Goal: Transaction & Acquisition: Obtain resource

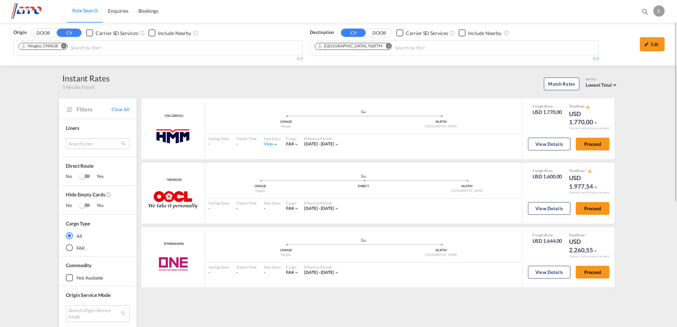
click at [63, 46] on md-icon "Remove" at bounding box center [63, 46] width 5 height 5
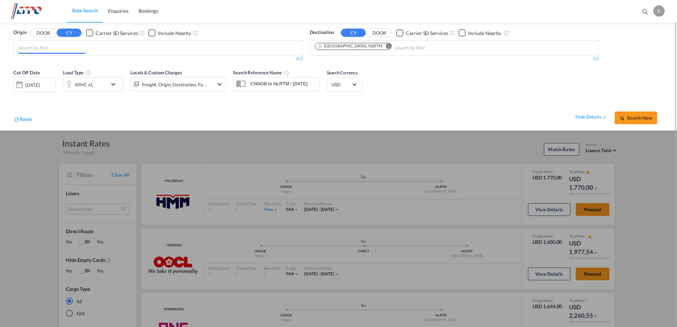
click at [63, 46] on input "Chips input." at bounding box center [51, 48] width 67 height 11
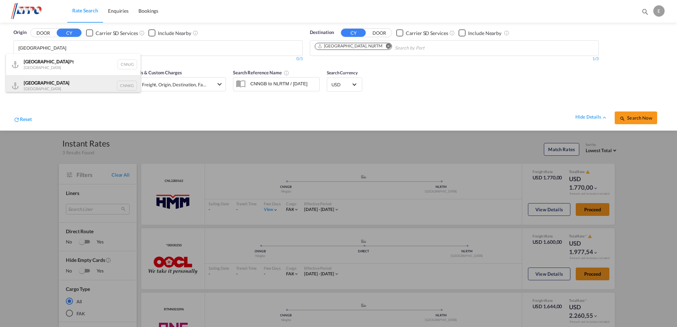
type input "[GEOGRAPHIC_DATA]"
click at [42, 86] on div "Nanjing China CNNKG" at bounding box center [73, 85] width 135 height 21
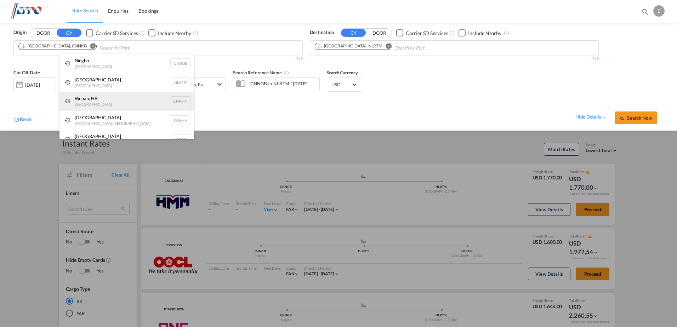
click at [173, 107] on div "Wuhan, HB China CNNHN" at bounding box center [127, 101] width 135 height 19
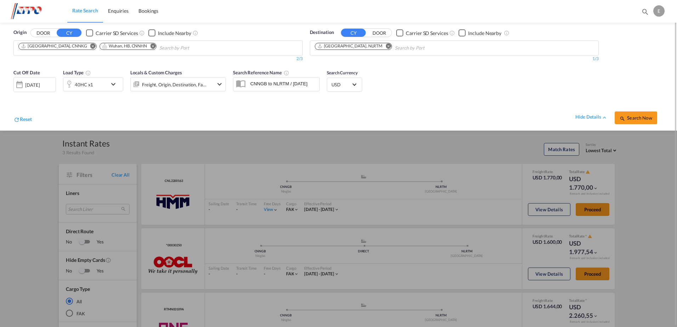
click at [150, 46] on md-icon "Remove" at bounding box center [152, 46] width 5 height 5
click at [112, 84] on md-icon "icon-chevron-down" at bounding box center [115, 84] width 12 height 9
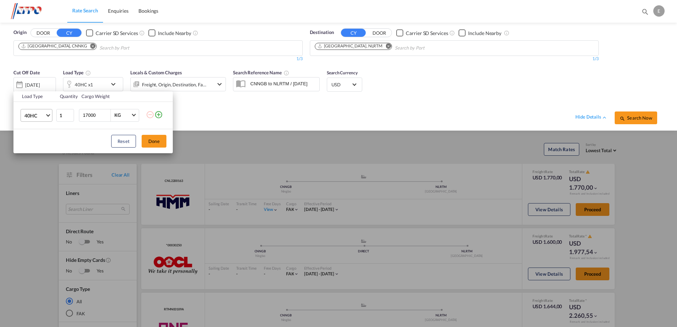
click at [49, 117] on md-select-value "40HC" at bounding box center [38, 115] width 28 height 12
click at [34, 79] on div "20GP" at bounding box center [30, 81] width 12 height 7
click at [89, 116] on input "17000" at bounding box center [96, 115] width 28 height 12
type input "10000"
click at [157, 145] on button "Done" at bounding box center [154, 141] width 25 height 13
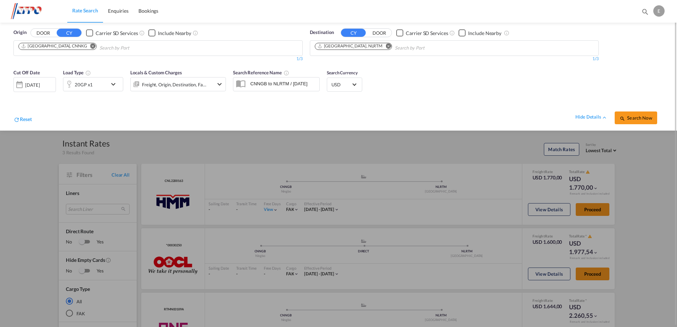
click at [295, 99] on div "Search Reference Name CNNGB to NLRTM / [DATE]" at bounding box center [277, 83] width 94 height 35
click at [634, 118] on span "Search Now" at bounding box center [636, 118] width 32 height 6
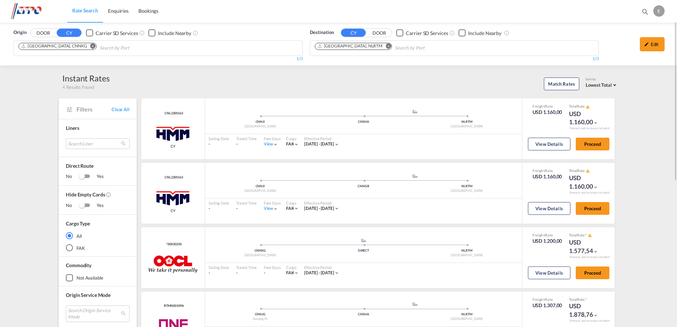
drag, startPoint x: 652, startPoint y: 46, endPoint x: 396, endPoint y: 66, distance: 256.1
click at [651, 46] on div "Edit" at bounding box center [652, 44] width 25 height 14
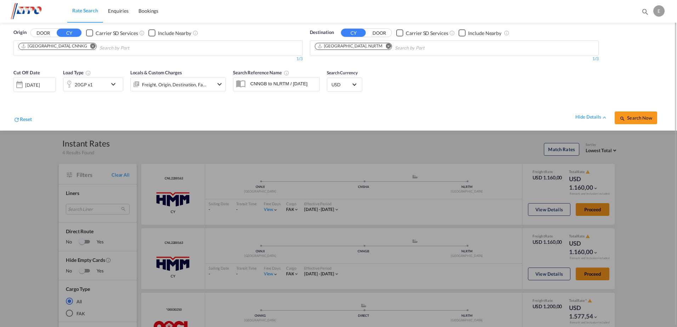
click at [106, 85] on div "20GP x1" at bounding box center [85, 84] width 44 height 14
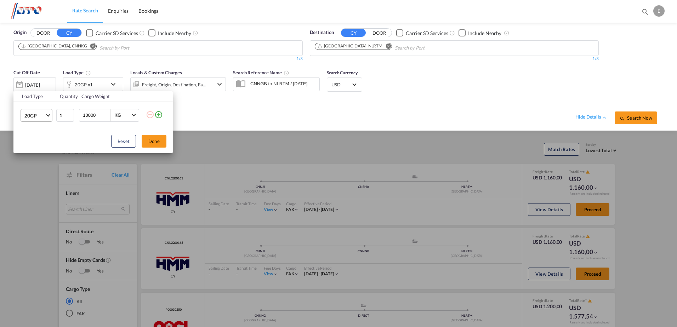
click at [48, 117] on md-select-value "20GP" at bounding box center [38, 115] width 28 height 12
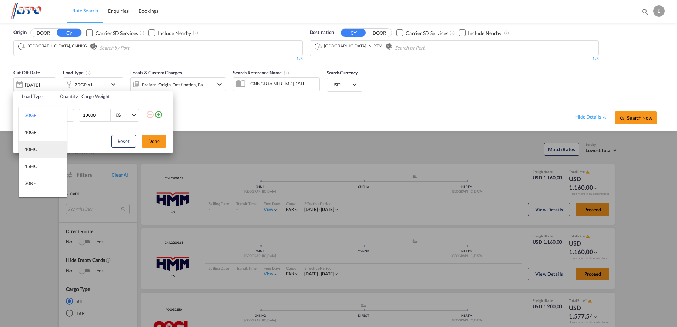
click at [36, 151] on div "40HC" at bounding box center [30, 149] width 13 height 7
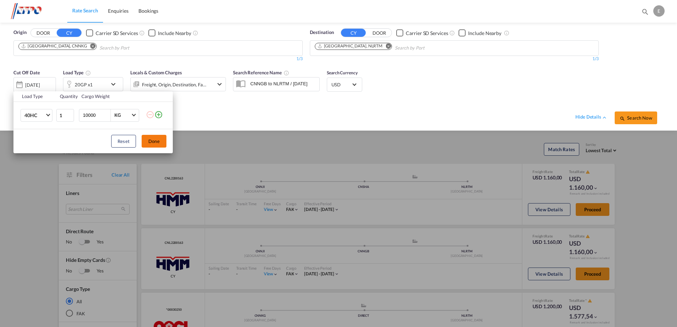
click at [151, 140] on button "Done" at bounding box center [154, 141] width 25 height 13
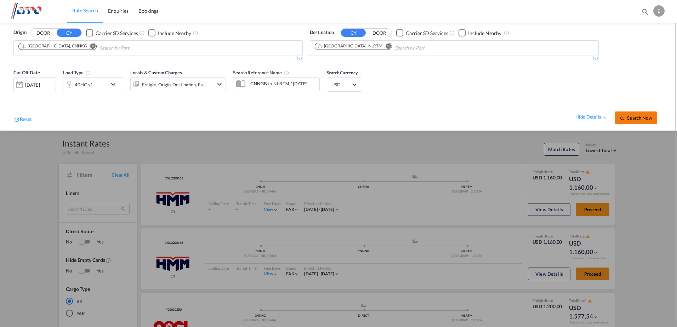
click at [623, 115] on span "Search Now" at bounding box center [636, 118] width 32 height 6
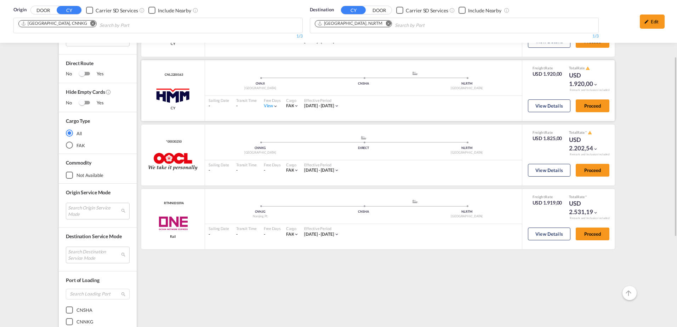
scroll to position [32, 0]
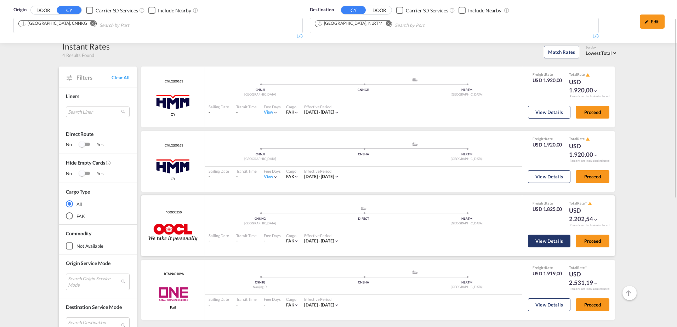
click at [547, 241] on button "View Details" at bounding box center [549, 241] width 43 height 13
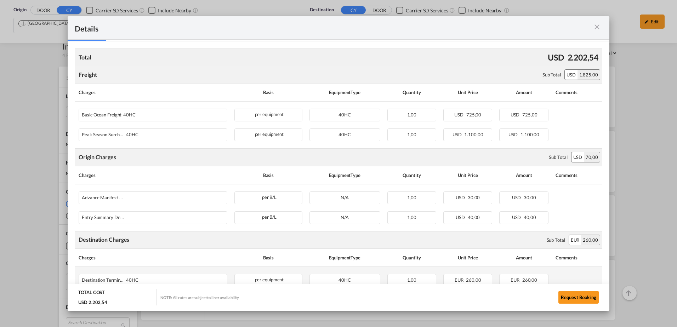
scroll to position [142, 0]
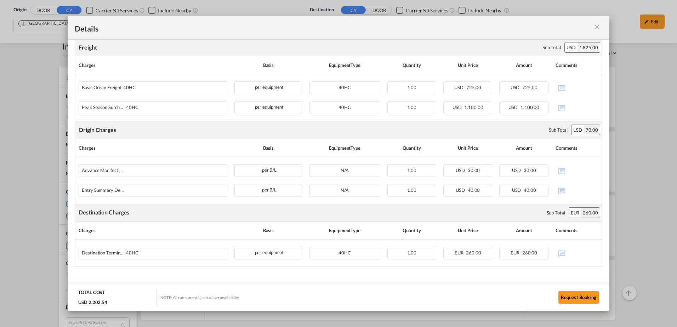
click at [597, 26] on md-icon "icon-close m-3 fg-AAA8AD cursor" at bounding box center [597, 27] width 9 height 9
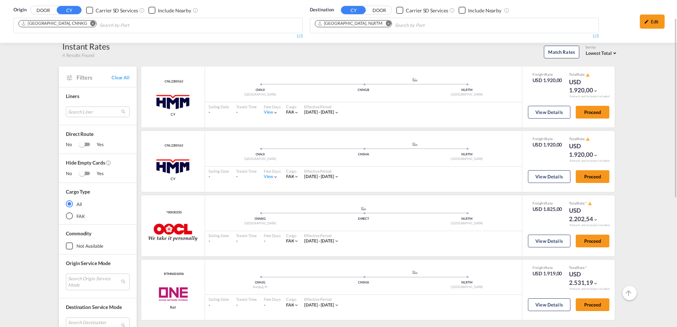
click at [86, 27] on button "Remove" at bounding box center [91, 24] width 11 height 7
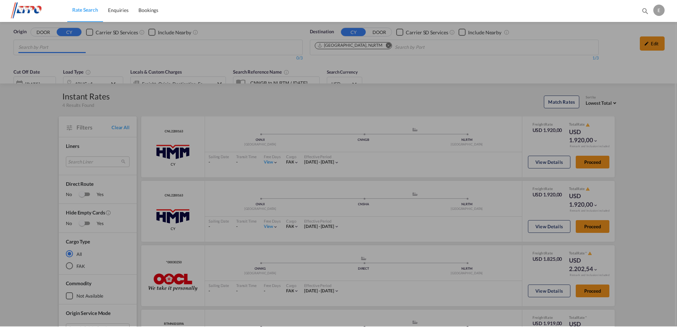
scroll to position [0, 0]
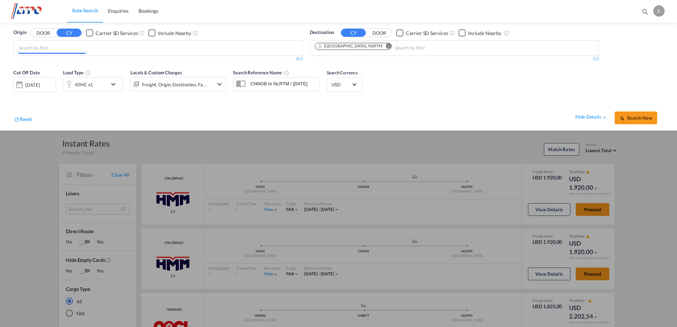
click at [57, 47] on input "Chips input." at bounding box center [51, 48] width 67 height 11
type input "[GEOGRAPHIC_DATA]"
click at [51, 63] on div "Shanghai [GEOGRAPHIC_DATA] CNSHA" at bounding box center [73, 64] width 135 height 21
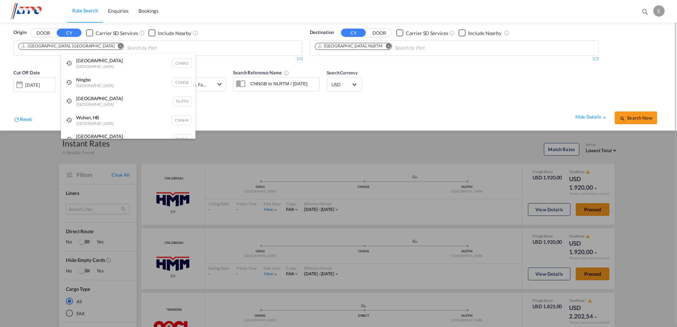
click at [116, 85] on div "Ningbo China CNNGB" at bounding box center [128, 82] width 135 height 19
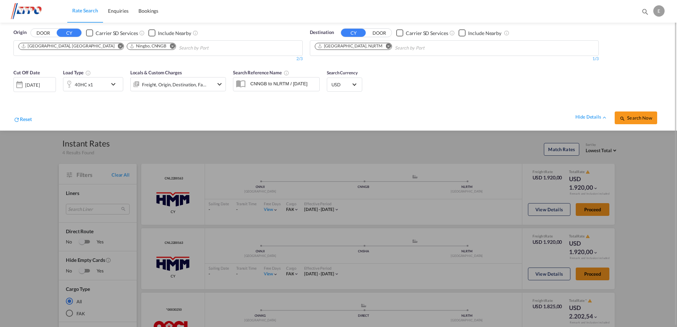
click at [170, 45] on md-icon "Remove" at bounding box center [172, 46] width 5 height 5
click at [110, 83] on md-icon "icon-chevron-down" at bounding box center [115, 84] width 12 height 9
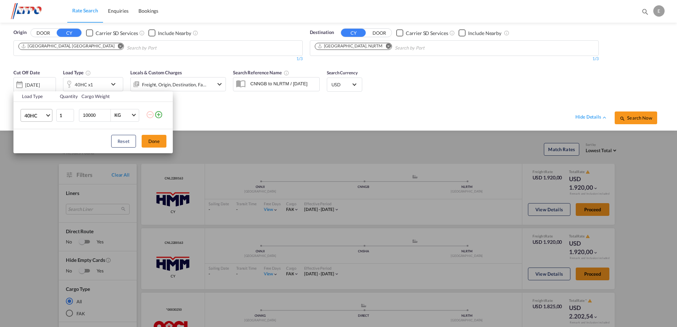
click at [50, 117] on md-select-value "40HC" at bounding box center [38, 115] width 28 height 12
click at [33, 86] on md-option "20GP" at bounding box center [43, 81] width 48 height 17
click at [36, 119] on span "20GP" at bounding box center [34, 115] width 21 height 7
click at [80, 134] on md-backdrop at bounding box center [338, 163] width 677 height 327
click at [92, 114] on input "10000" at bounding box center [96, 115] width 28 height 12
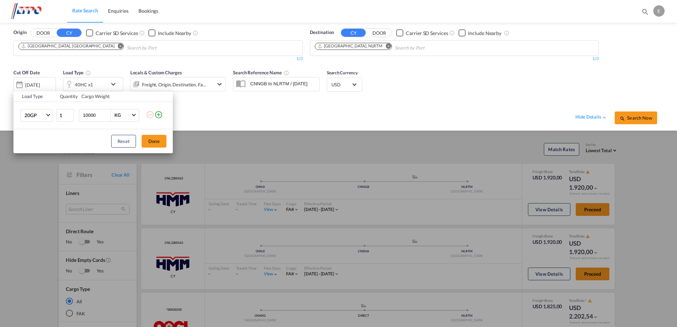
click at [92, 114] on input "10000" at bounding box center [96, 115] width 28 height 12
click at [92, 115] on input "10000" at bounding box center [96, 115] width 28 height 12
type input "25000"
click at [158, 143] on button "Done" at bounding box center [154, 141] width 25 height 13
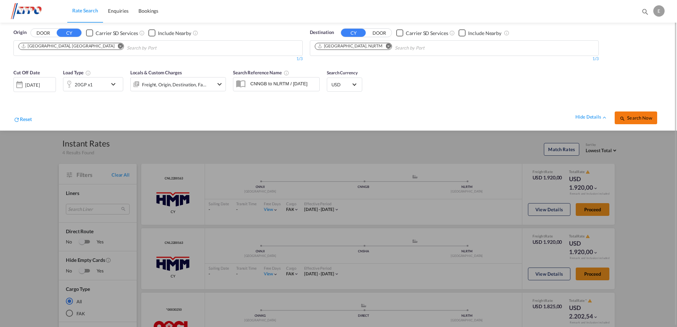
click at [631, 117] on span "Search Now" at bounding box center [636, 118] width 32 height 6
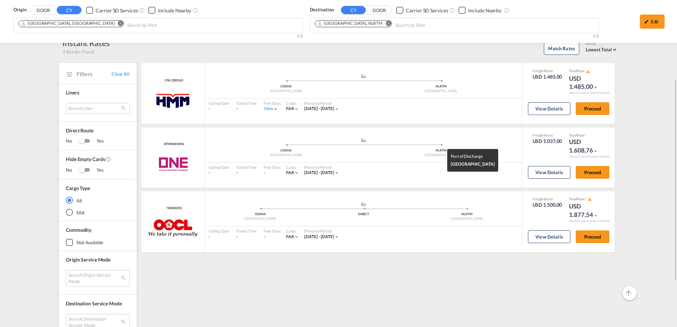
scroll to position [106, 0]
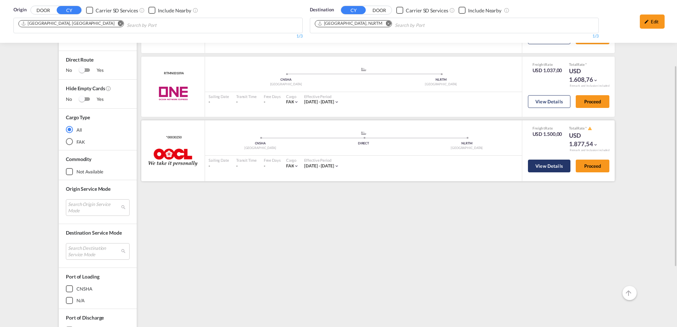
click at [540, 166] on button "View Details" at bounding box center [549, 166] width 43 height 13
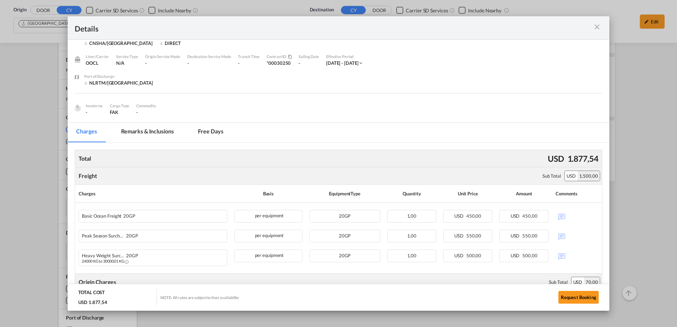
scroll to position [0, 0]
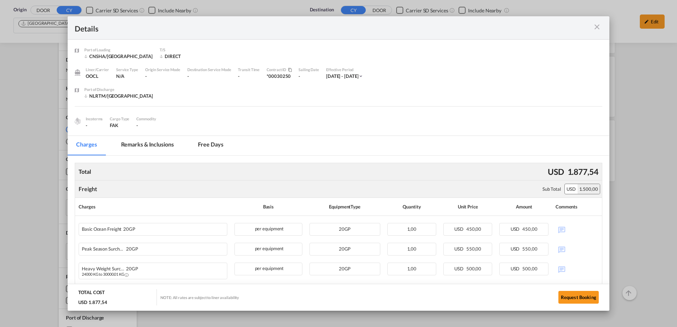
click at [593, 30] on md-icon "icon-close m-3 fg-AAA8AD cursor" at bounding box center [597, 27] width 9 height 9
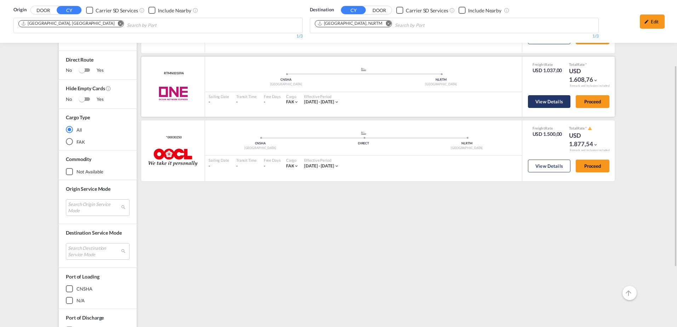
click at [545, 102] on button "View Details" at bounding box center [549, 101] width 43 height 13
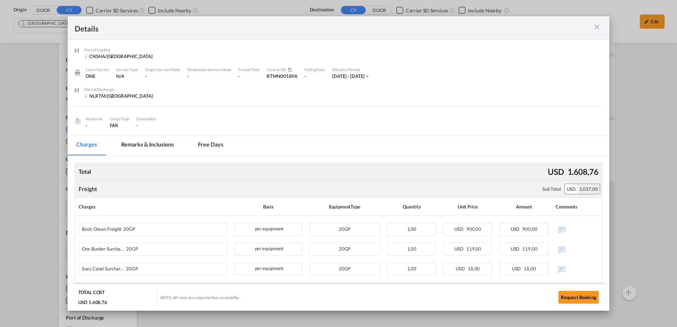
click at [159, 144] on md-tab-item "Remarks & Inclusions" at bounding box center [148, 145] width 70 height 19
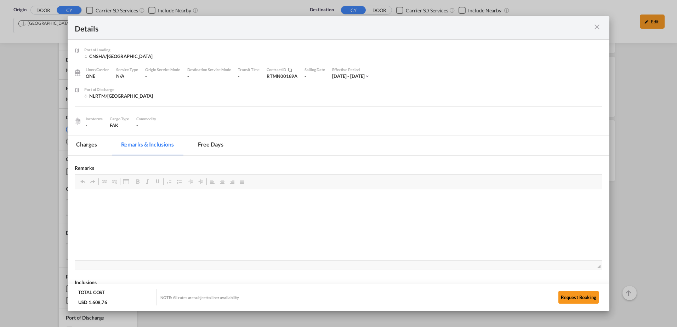
click at [202, 141] on md-tab-item "Free days" at bounding box center [211, 145] width 43 height 19
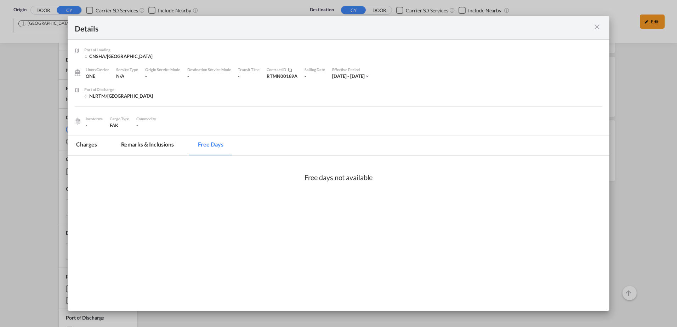
click at [144, 144] on md-tab-item "Remarks & Inclusions" at bounding box center [148, 145] width 70 height 19
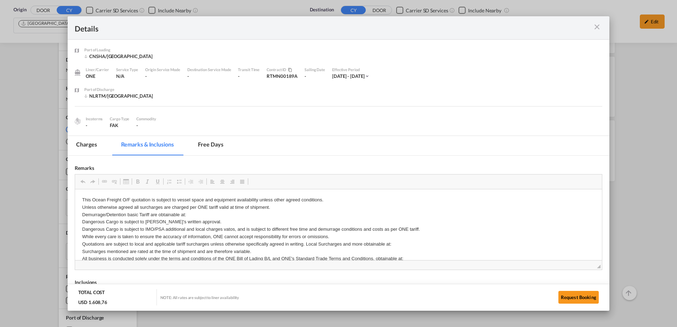
drag, startPoint x: 87, startPoint y: 146, endPoint x: 105, endPoint y: 153, distance: 18.9
click at [87, 146] on md-tab-item "Charges" at bounding box center [87, 145] width 38 height 19
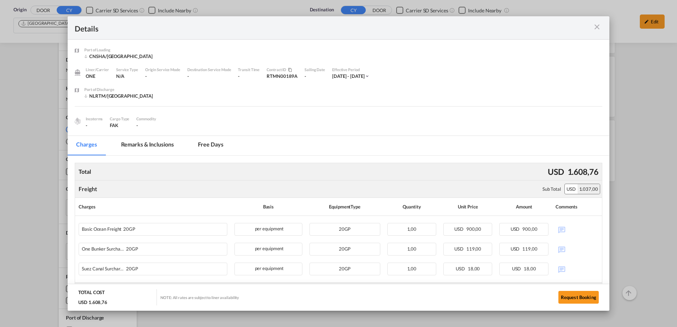
click at [595, 27] on md-icon "icon-close m-3 fg-AAA8AD cursor" at bounding box center [597, 27] width 9 height 9
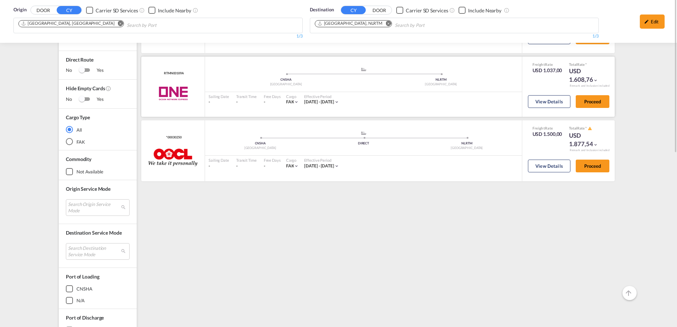
scroll to position [35, 0]
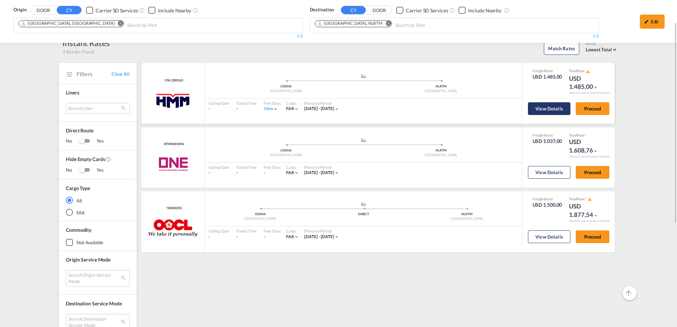
click at [548, 111] on button "View Details" at bounding box center [549, 108] width 43 height 13
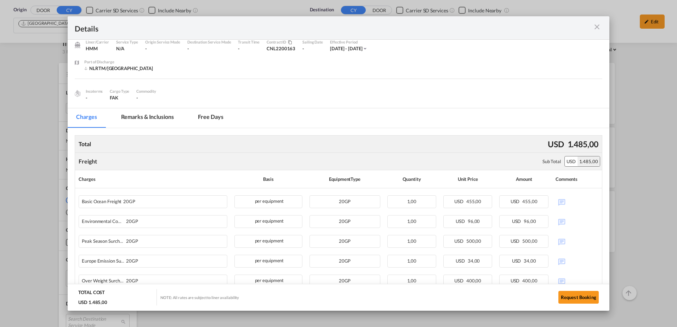
scroll to position [0, 0]
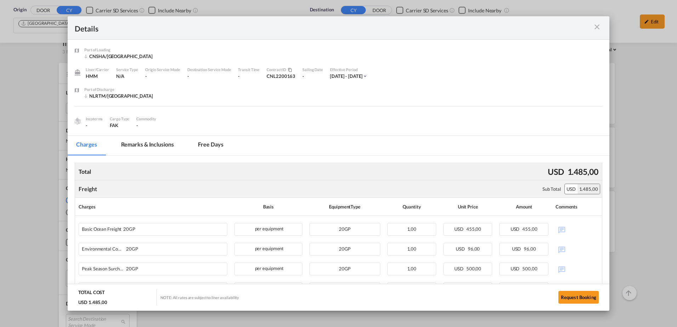
click at [597, 26] on md-icon "icon-close m-3 fg-AAA8AD cursor" at bounding box center [597, 27] width 9 height 9
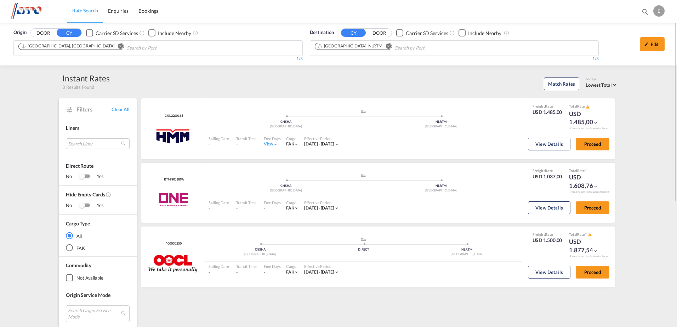
click at [118, 45] on md-icon "Remove" at bounding box center [120, 46] width 5 height 5
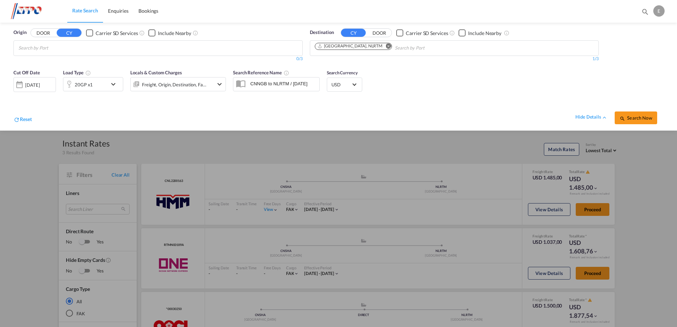
click at [67, 47] on body "Rate Search Enquiries Bookings Rate Search Enquiries Bookings" at bounding box center [338, 163] width 677 height 327
type input "kaohsiung"
click at [51, 65] on div "[GEOGRAPHIC_DATA] [GEOGRAPHIC_DATA], Province of [GEOGRAPHIC_DATA] TWKHH" at bounding box center [73, 66] width 135 height 24
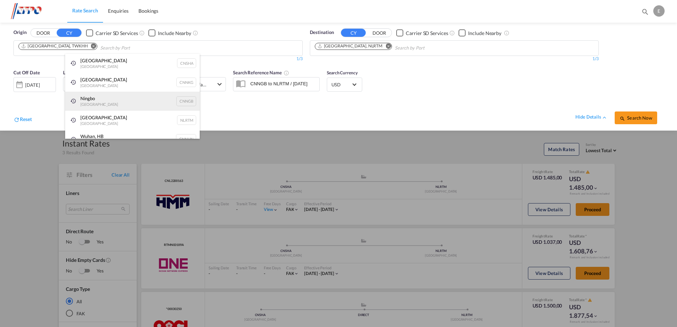
click at [82, 108] on div "Ningbo China CNNGB" at bounding box center [132, 101] width 135 height 19
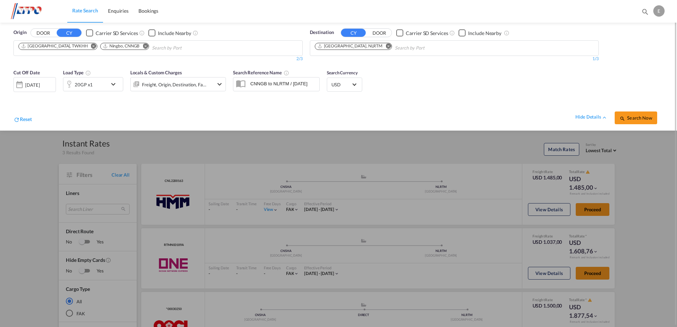
click at [143, 45] on md-icon "Remove" at bounding box center [145, 46] width 5 height 5
click at [115, 86] on md-icon "icon-chevron-down" at bounding box center [115, 84] width 12 height 9
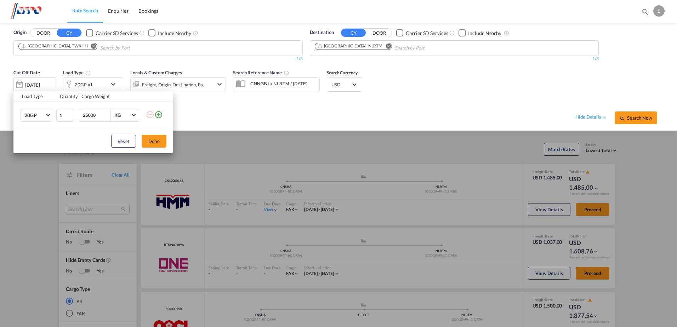
click at [85, 118] on input "25000" at bounding box center [96, 115] width 28 height 12
type input "5000"
click at [156, 137] on button "Done" at bounding box center [154, 141] width 25 height 13
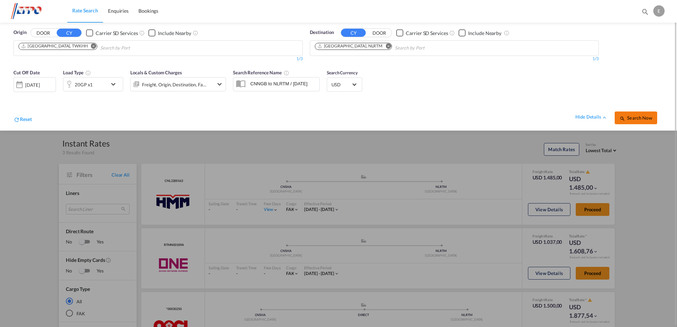
click at [631, 114] on button "Search Now" at bounding box center [636, 118] width 43 height 13
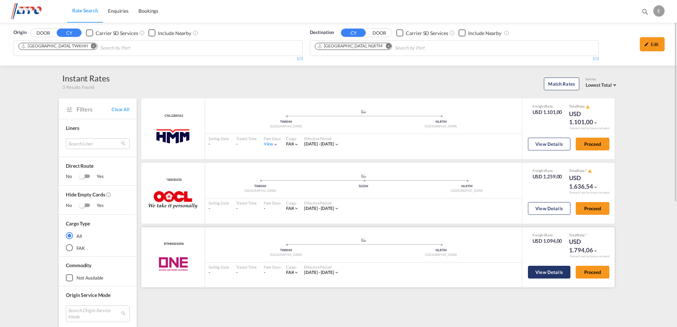
click at [547, 277] on button "View Details" at bounding box center [549, 272] width 43 height 13
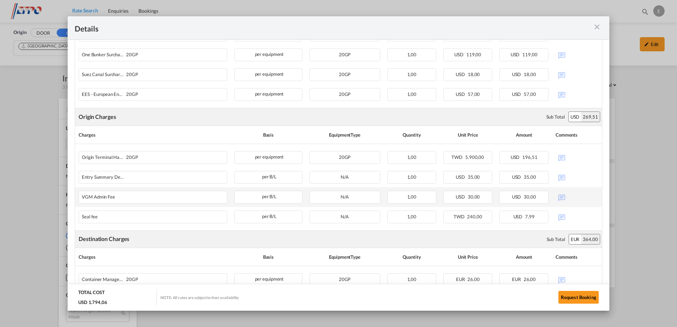
scroll to position [179, 0]
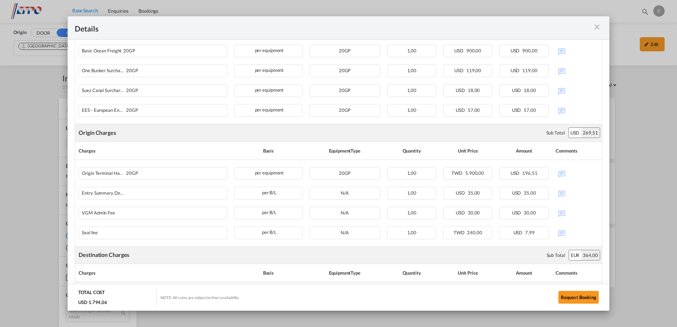
click at [594, 28] on md-icon "icon-close m-3 fg-AAA8AD cursor" at bounding box center [597, 27] width 9 height 9
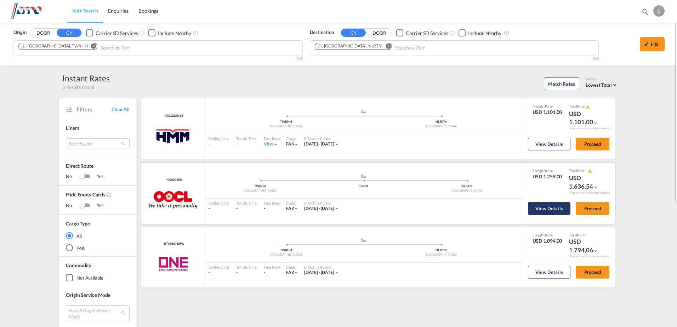
click at [542, 206] on button "View Details" at bounding box center [549, 208] width 43 height 13
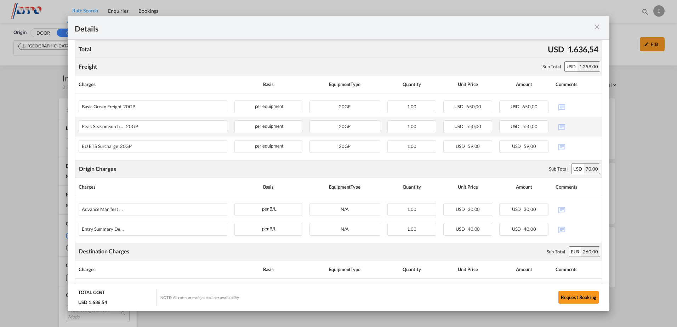
scroll to position [106, 0]
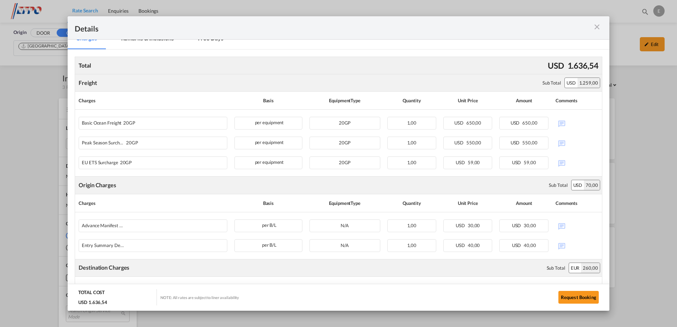
drag, startPoint x: 598, startPoint y: 27, endPoint x: 584, endPoint y: 31, distance: 14.2
click at [598, 27] on md-icon "icon-close m-3 fg-AAA8AD cursor" at bounding box center [597, 27] width 9 height 9
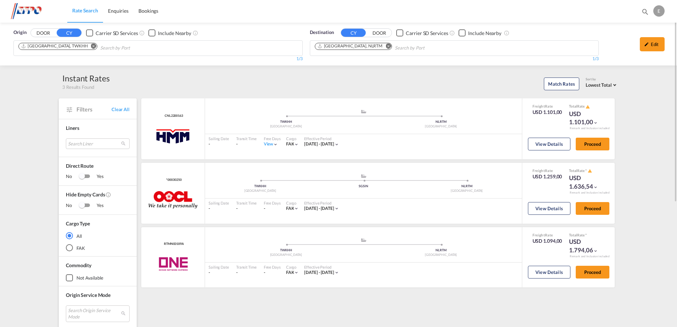
click at [91, 46] on md-icon "Remove" at bounding box center [93, 46] width 5 height 5
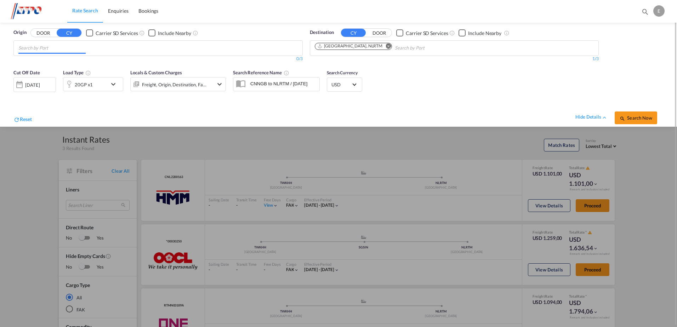
click at [70, 46] on input "Chips input." at bounding box center [51, 48] width 67 height 11
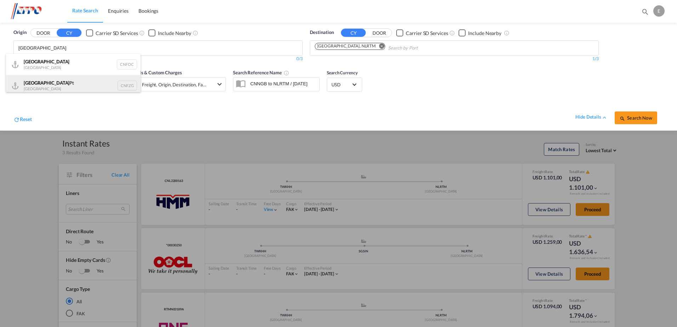
type input "[GEOGRAPHIC_DATA]"
click at [42, 79] on div "Fuzhou Pt [GEOGRAPHIC_DATA] CNFZG" at bounding box center [73, 85] width 135 height 21
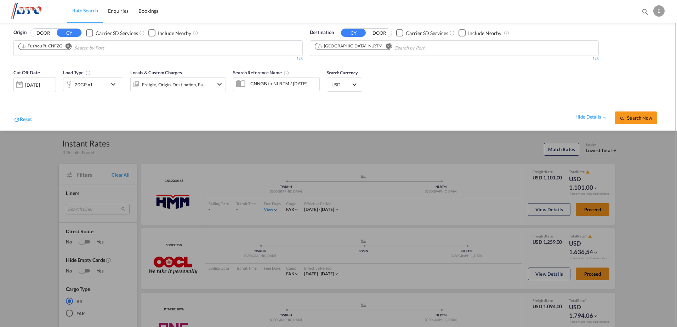
click at [648, 117] on span "Search Now" at bounding box center [636, 118] width 32 height 6
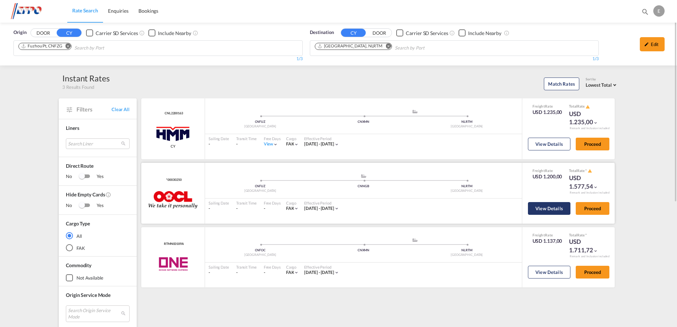
click at [552, 208] on button "View Details" at bounding box center [549, 208] width 43 height 13
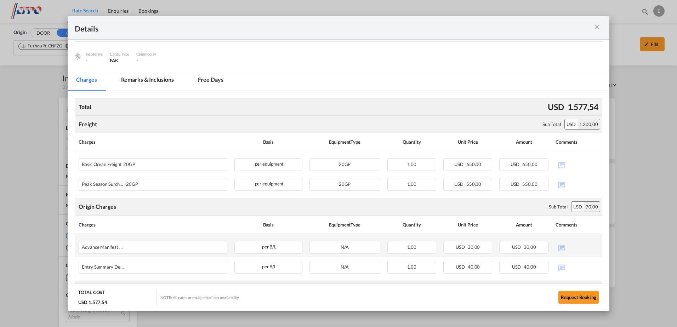
scroll to position [71, 0]
